Goal: Entertainment & Leisure: Consume media (video, audio)

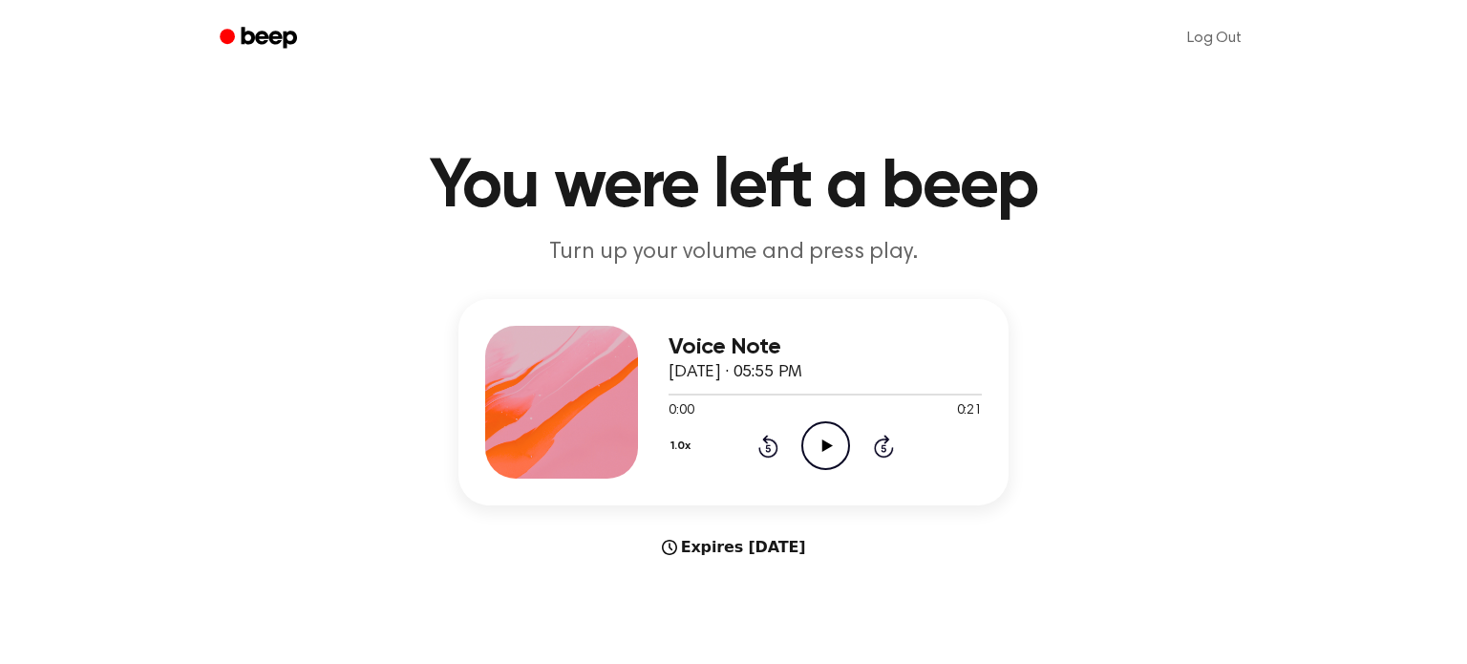
click at [826, 454] on icon "Play Audio" at bounding box center [825, 445] width 49 height 49
click at [812, 443] on icon "Play Audio" at bounding box center [825, 445] width 49 height 49
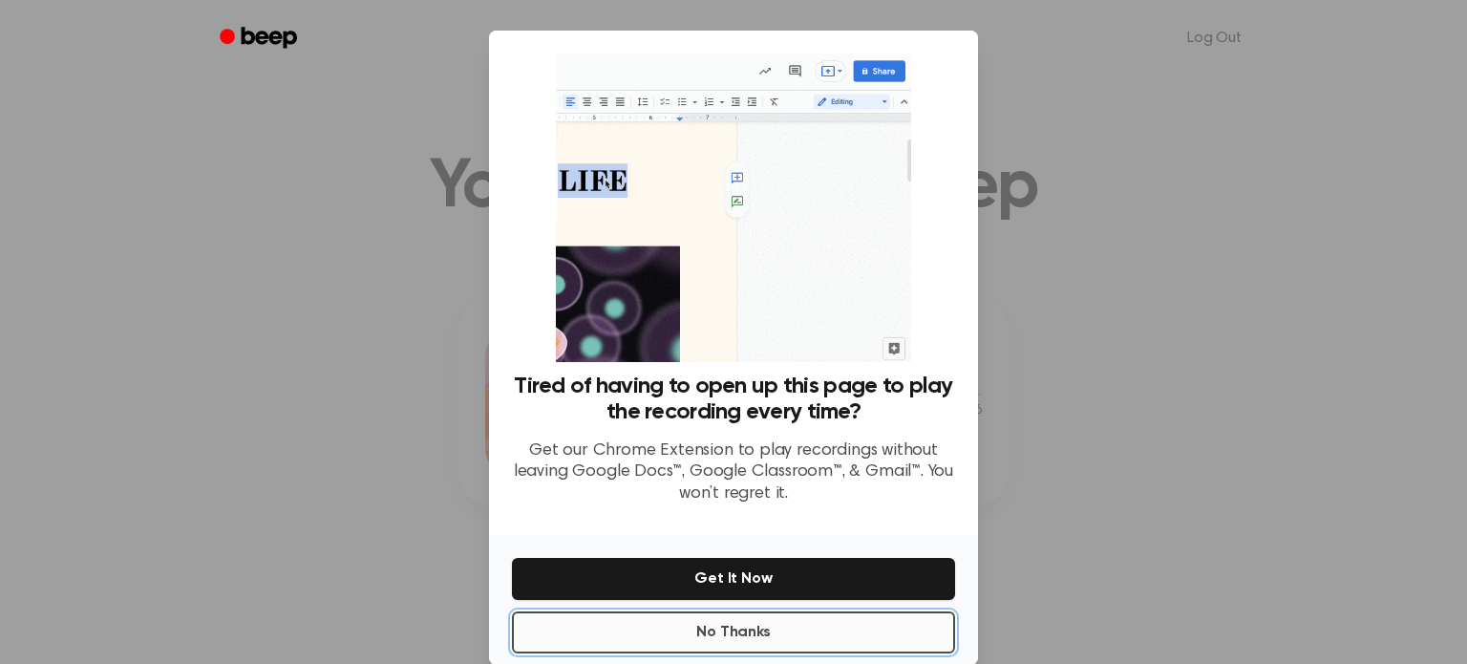
click at [610, 630] on button "No Thanks" at bounding box center [733, 632] width 443 height 42
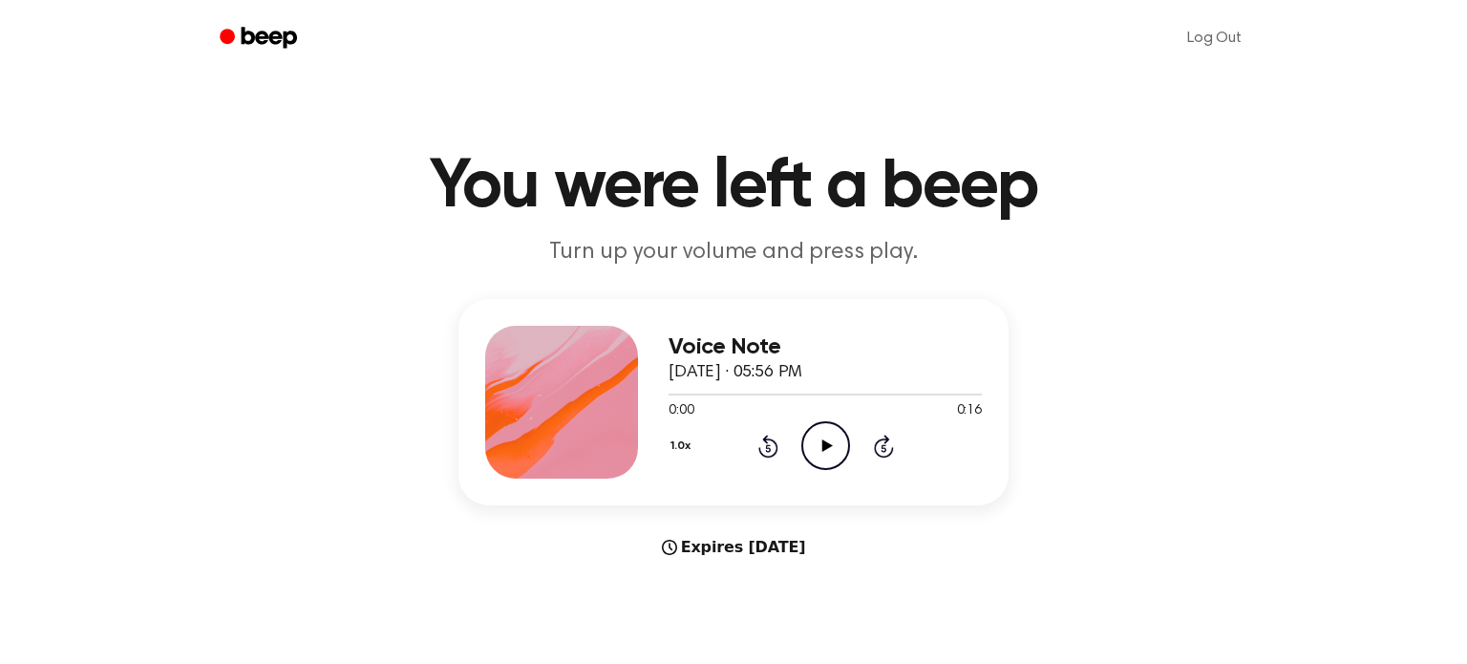
click at [826, 456] on icon "Play Audio" at bounding box center [825, 445] width 49 height 49
click at [817, 441] on icon "Play Audio" at bounding box center [825, 445] width 49 height 49
click at [821, 446] on icon at bounding box center [826, 445] width 11 height 12
click at [827, 441] on icon "Play Audio" at bounding box center [825, 445] width 49 height 49
click at [813, 438] on icon "Play Audio" at bounding box center [825, 445] width 49 height 49
